Goal: Find specific page/section

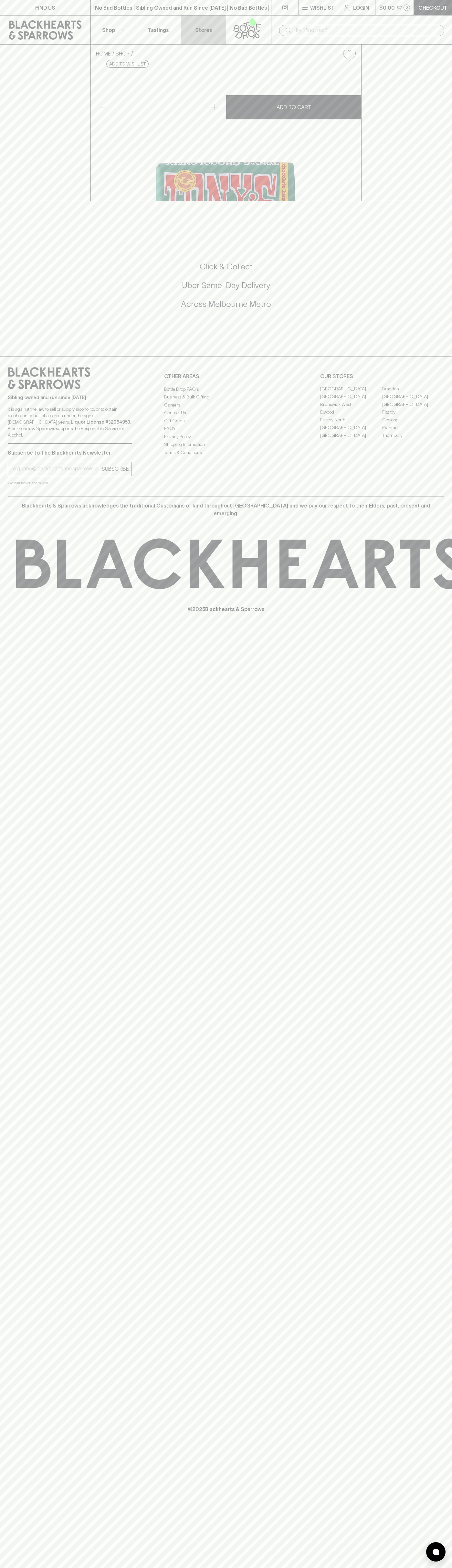
click at [206, 29] on p "Stores" at bounding box center [203, 30] width 17 height 8
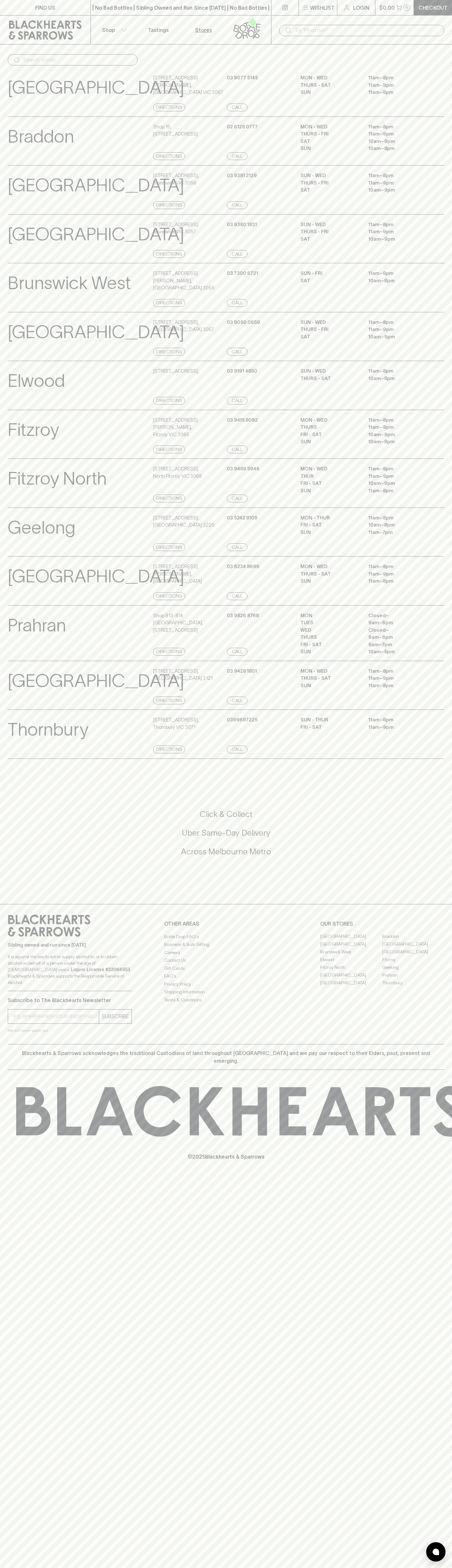
click at [450, 1009] on div "Sibling owned and run since [DATE] It is against the law to sell or supply alco…" at bounding box center [226, 975] width 452 height 140
click at [181, 1568] on html "FIND US | No Bad Bottles | Sibling Owned and Run Since 2006 | No Bad Bottles | …" at bounding box center [226, 784] width 452 height 1568
click at [17, 694] on p "[GEOGRAPHIC_DATA]" at bounding box center [96, 680] width 177 height 27
